Goal: Communication & Community: Ask a question

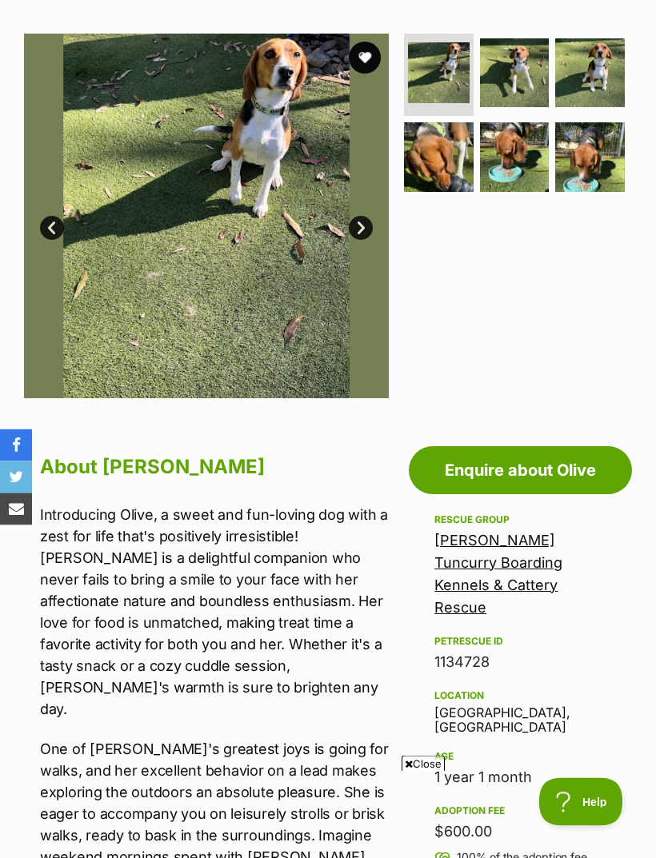
click at [471, 470] on link "Enquire about Olive" at bounding box center [520, 471] width 223 height 48
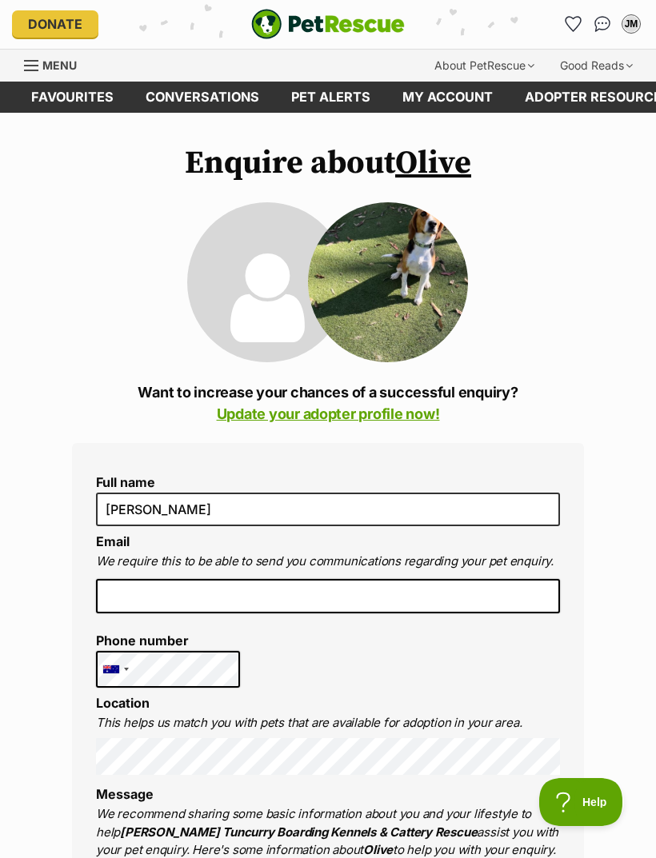
scroll to position [2, 0]
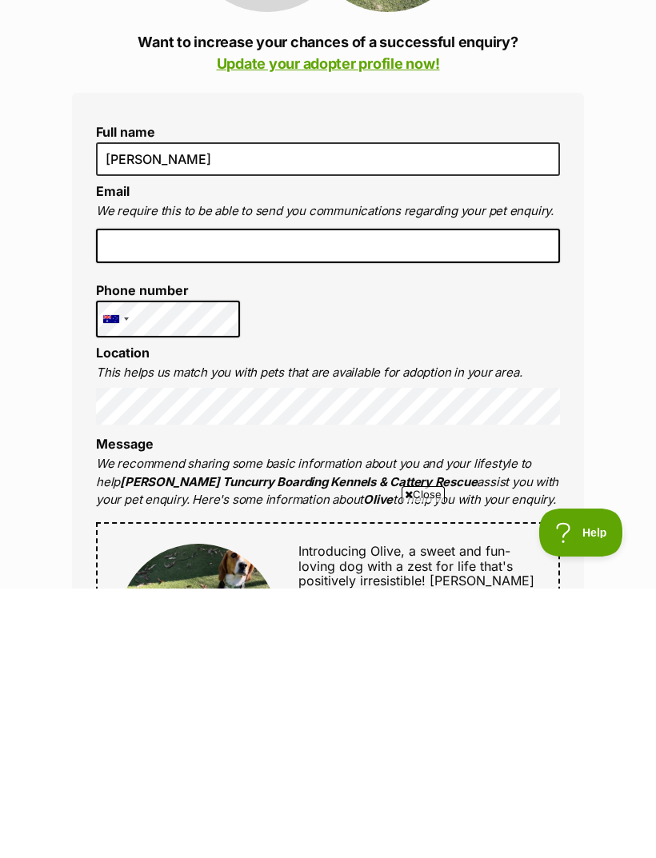
click at [134, 498] on input "email" at bounding box center [328, 515] width 464 height 35
type input "johannamiller0302@icloud.com"
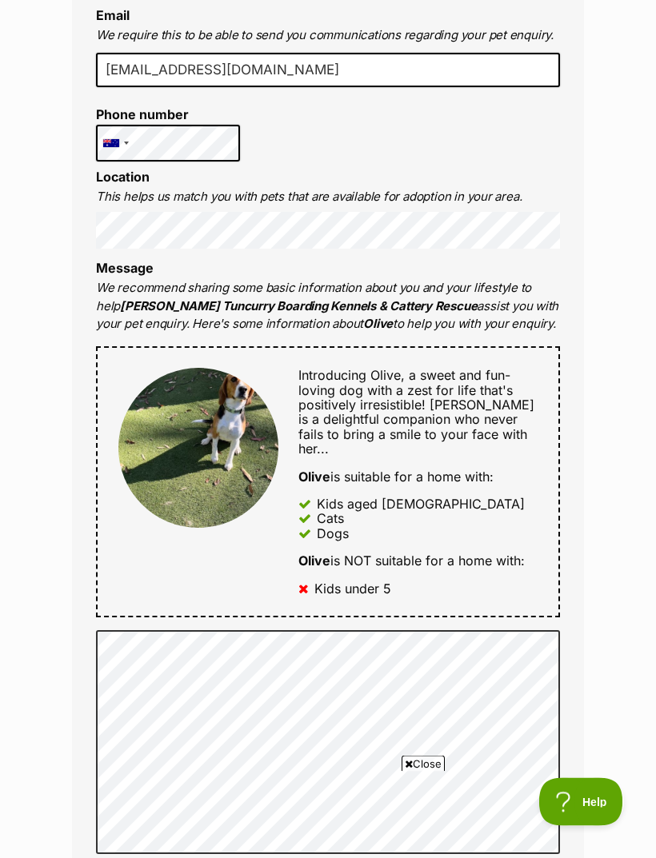
scroll to position [526, 0]
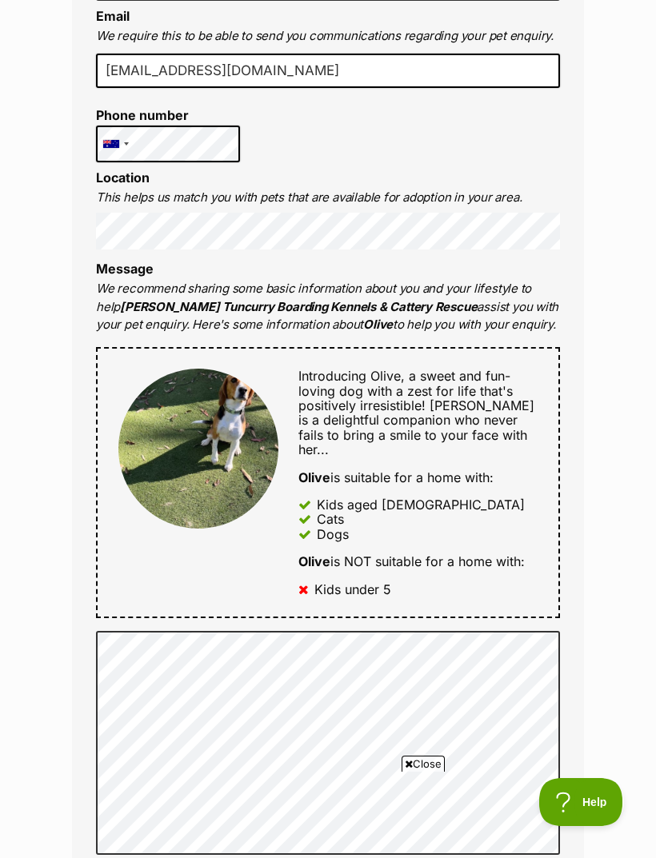
click at [518, 437] on div "Introducing Olive, a sweet and fun-loving dog with a zest for life that's posit…" at bounding box center [417, 413] width 239 height 88
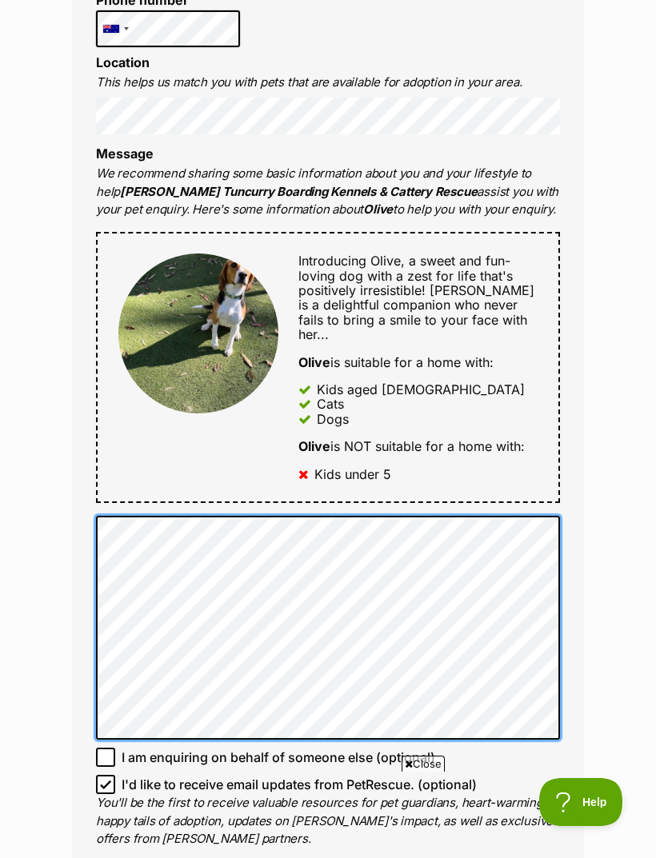
scroll to position [641, 0]
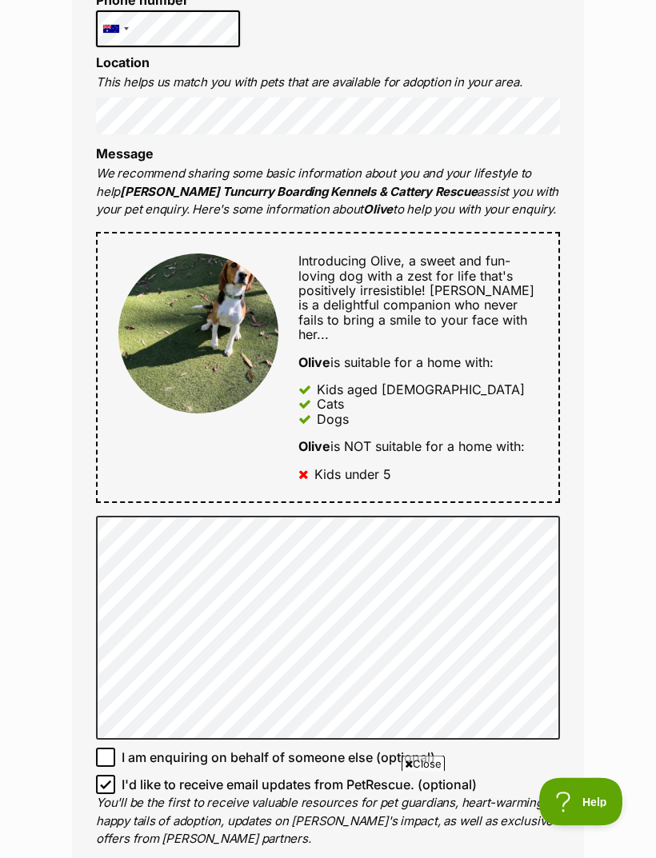
click at [1, 604] on div "Enquire about Olive Want to increase your chances of a successful enquiry? Upda…" at bounding box center [328, 588] width 656 height 2166
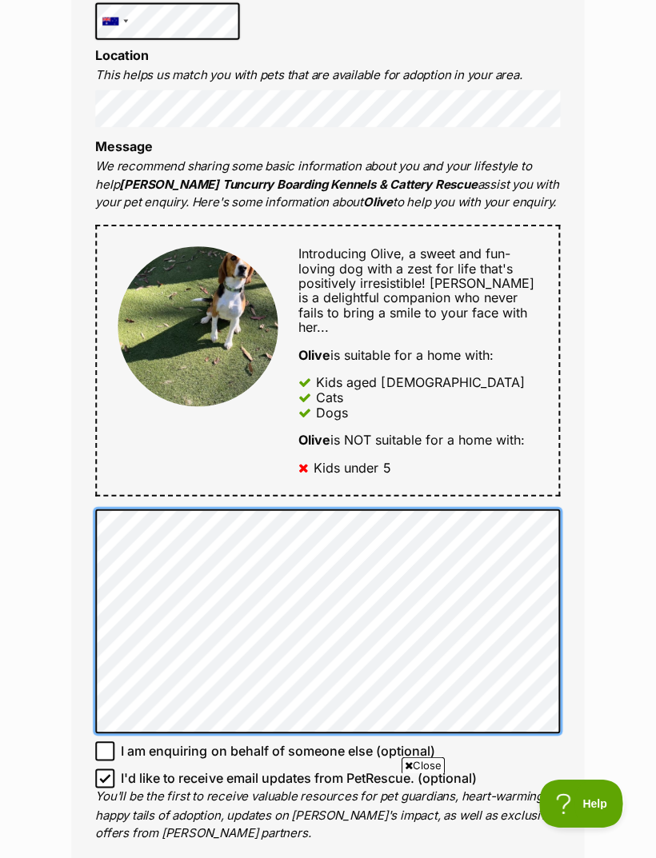
scroll to position [0, 0]
